Goal: Task Accomplishment & Management: Use online tool/utility

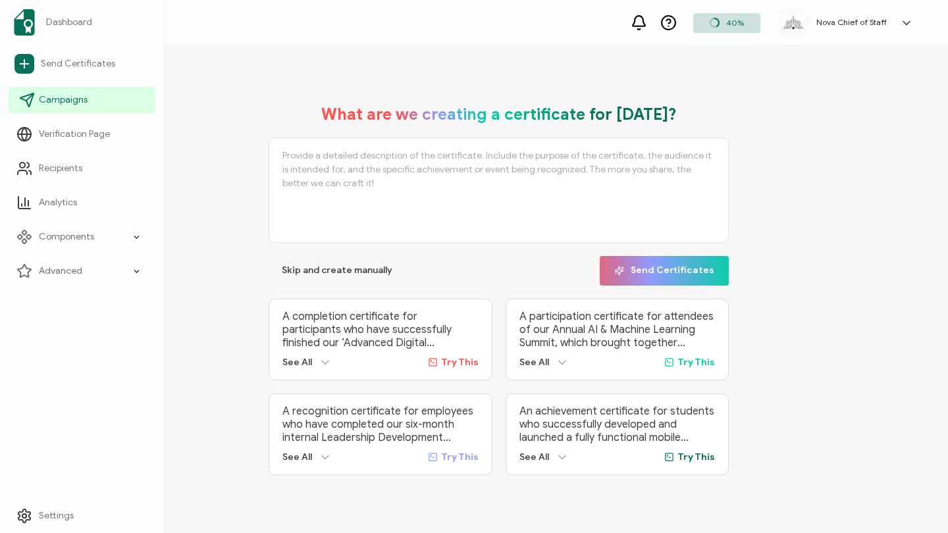
click at [63, 97] on span "Campaigns" at bounding box center [63, 99] width 49 height 13
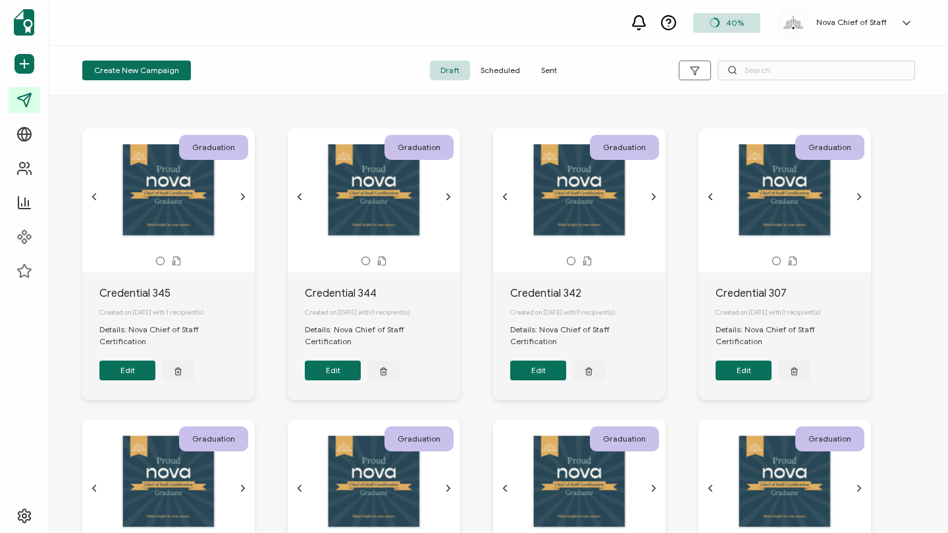
click at [550, 72] on span "Sent" at bounding box center [549, 71] width 37 height 20
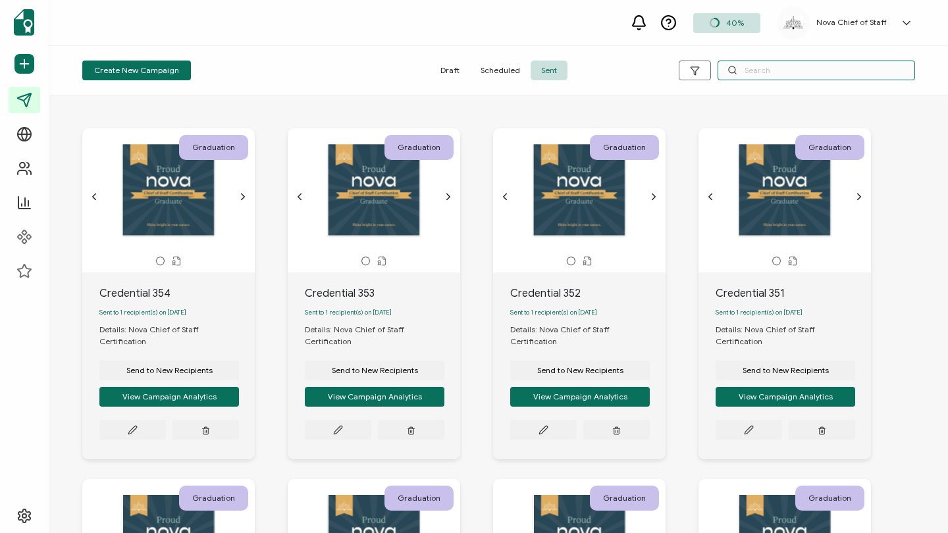
click at [754, 61] on input "text" at bounding box center [815, 71] width 197 height 20
paste input "[EMAIL_ADDRESS][DOMAIN_NAME]"
type input "[EMAIL_ADDRESS][DOMAIN_NAME]"
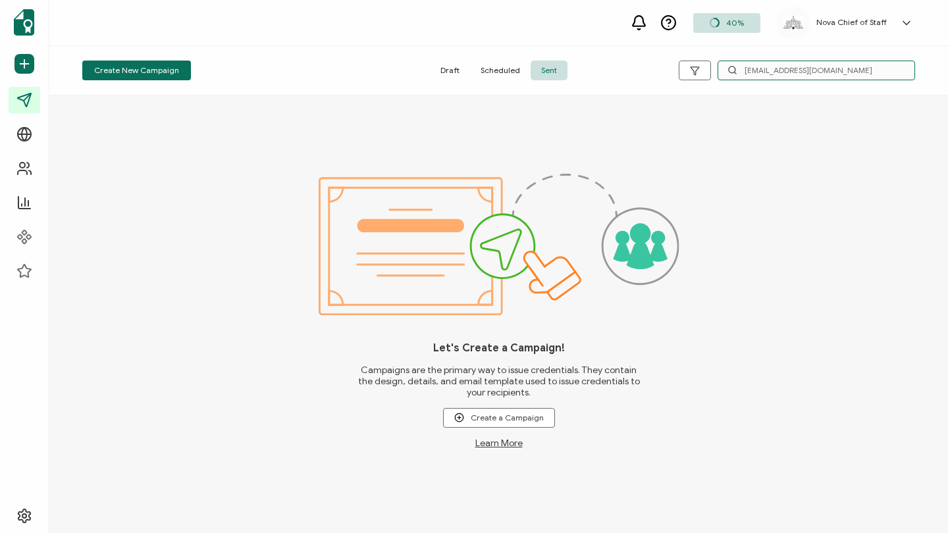
drag, startPoint x: 825, startPoint y: 70, endPoint x: 615, endPoint y: 68, distance: 209.3
click at [615, 68] on div "Create New Campaign Draft Scheduled Sent [EMAIL_ADDRESS][DOMAIN_NAME]" at bounding box center [498, 70] width 898 height 49
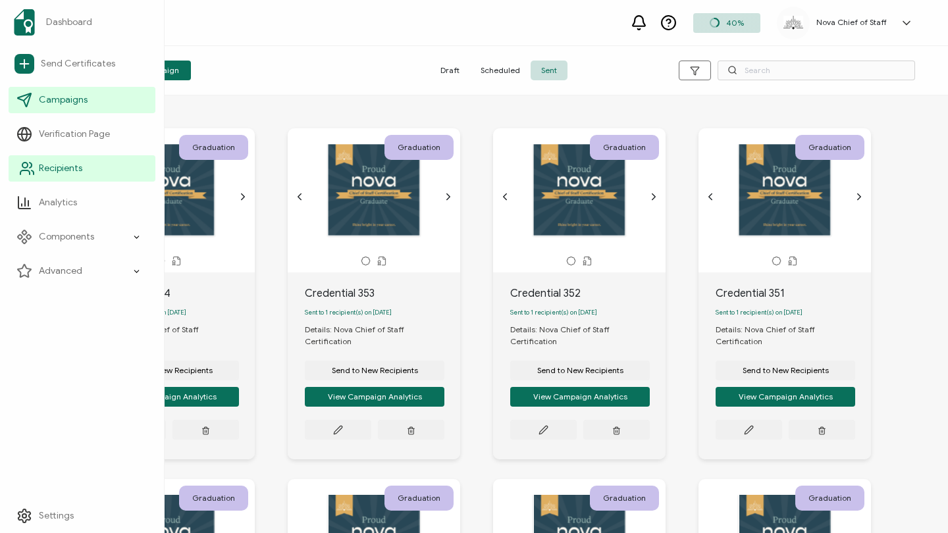
click at [70, 171] on span "Recipients" at bounding box center [60, 168] width 43 height 13
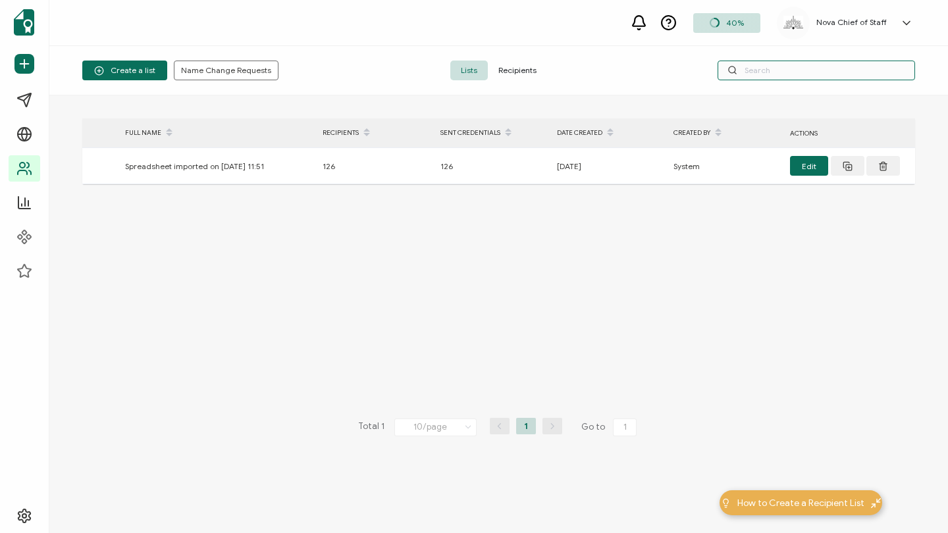
click at [767, 72] on input "text" at bounding box center [815, 71] width 197 height 20
click at [519, 76] on span "Recipients" at bounding box center [517, 71] width 59 height 20
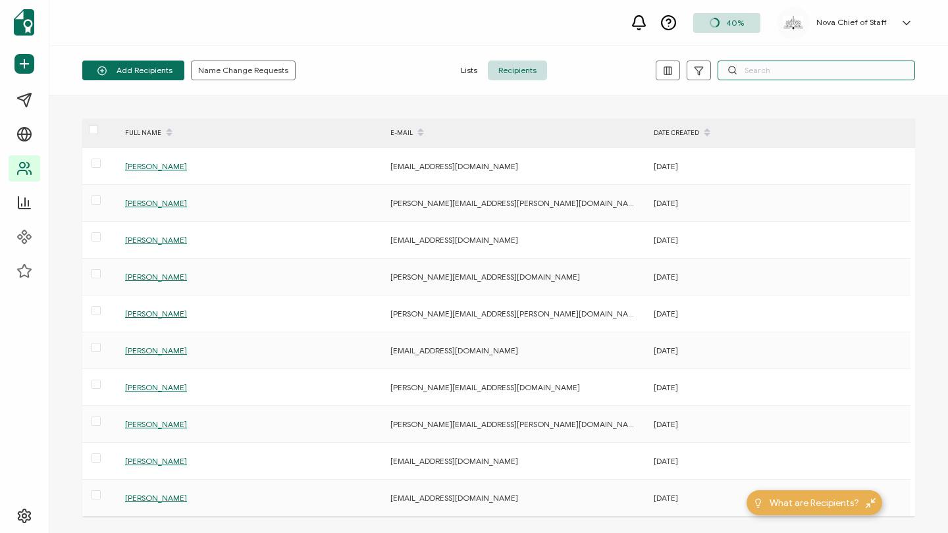
click at [780, 70] on input "text" at bounding box center [815, 71] width 197 height 20
paste input "[EMAIL_ADDRESS][DOMAIN_NAME]"
type input "[EMAIL_ADDRESS][DOMAIN_NAME]"
